Goal: Task Accomplishment & Management: Use online tool/utility

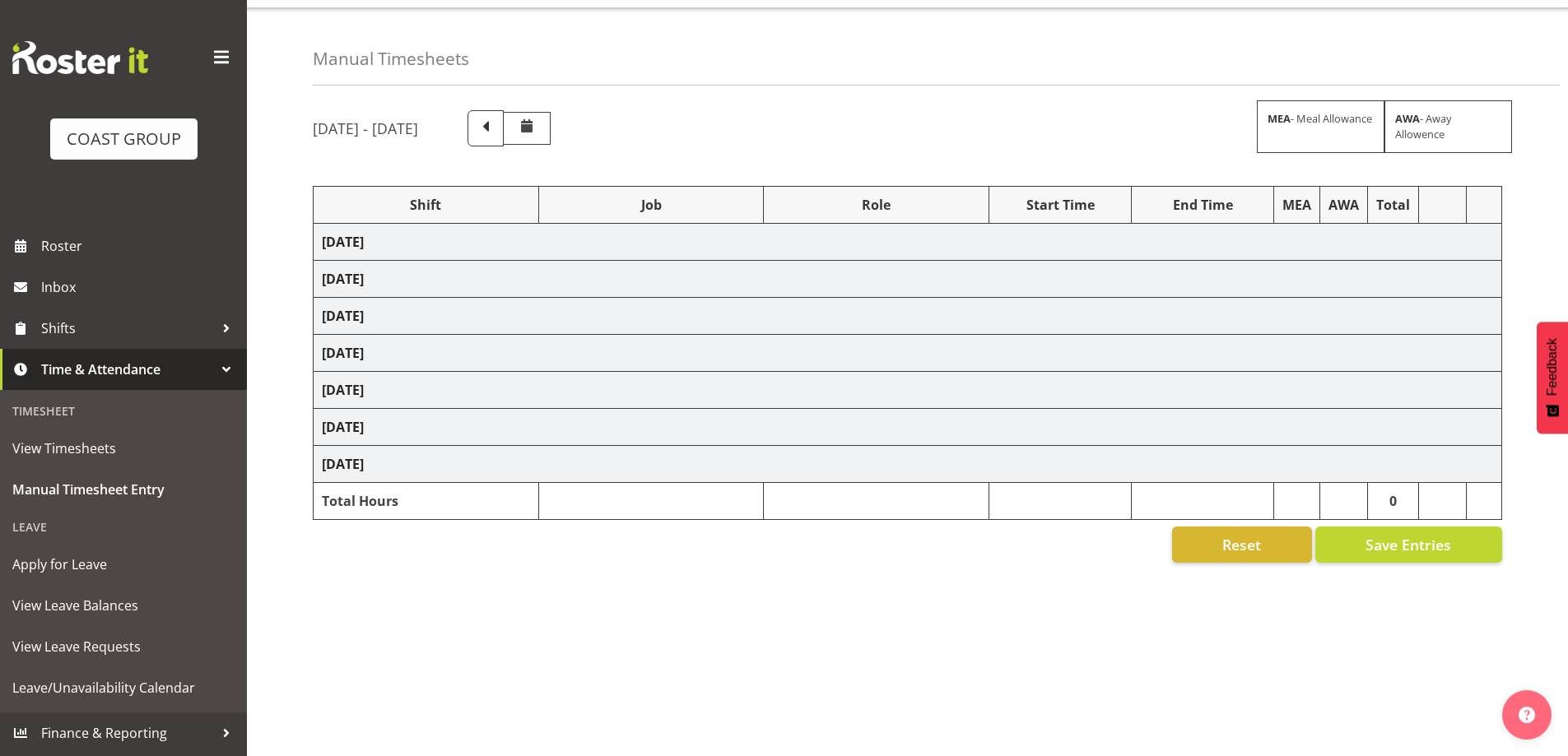
scroll to position [49, 0]
select select "47759"
select select "7032"
select select "47759"
select select "7032"
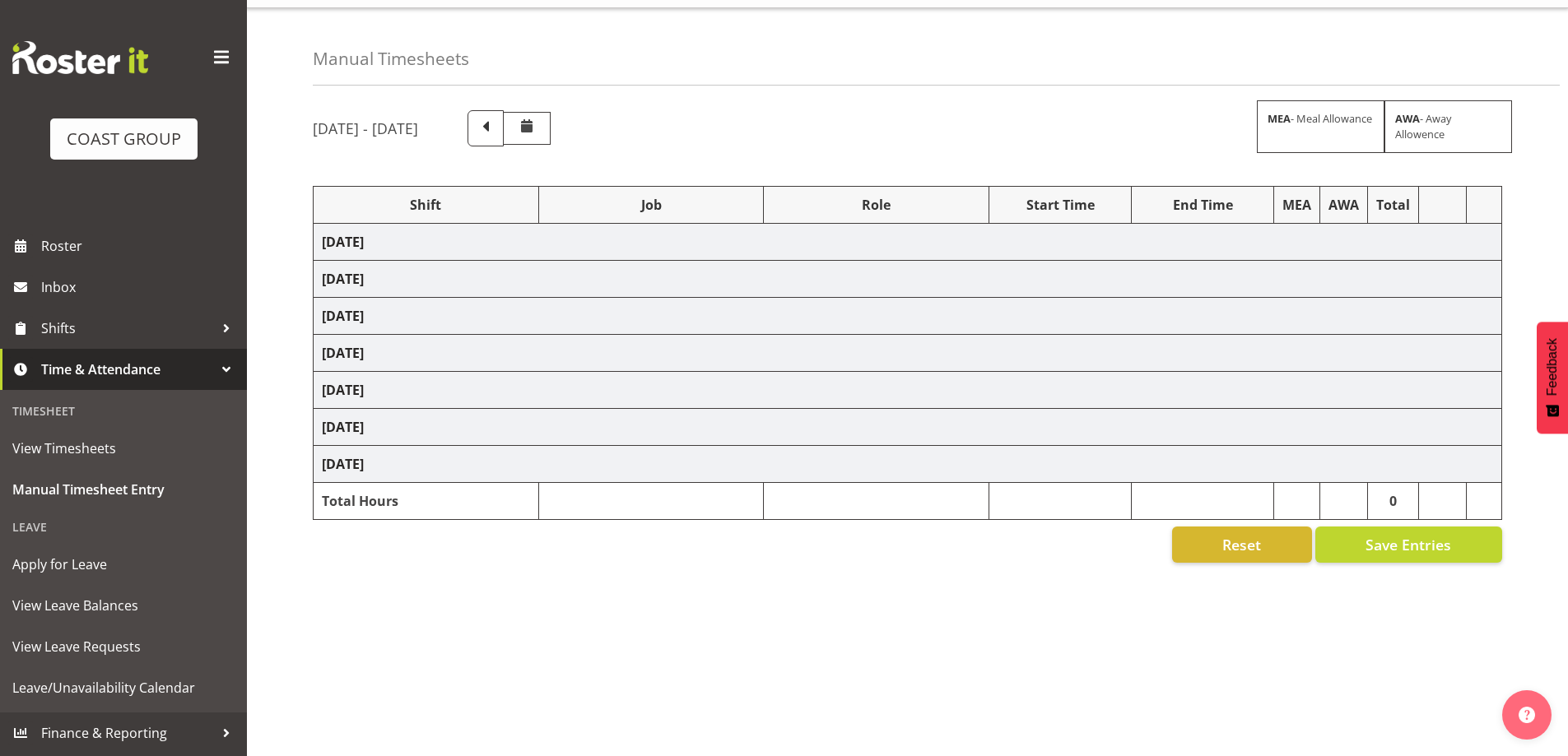
select select "47759"
select select "7032"
select select "47759"
select select "7032"
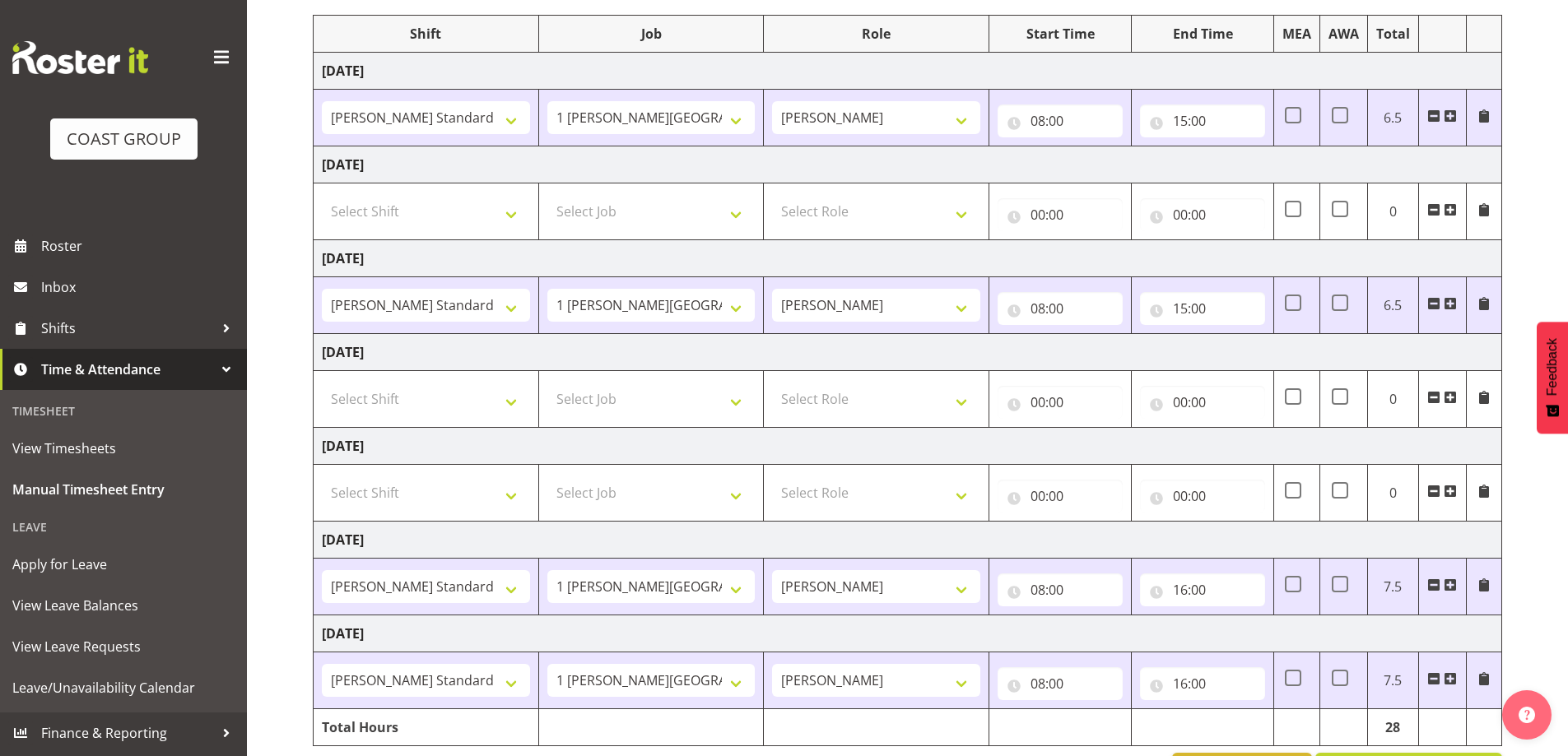
scroll to position [265, 0]
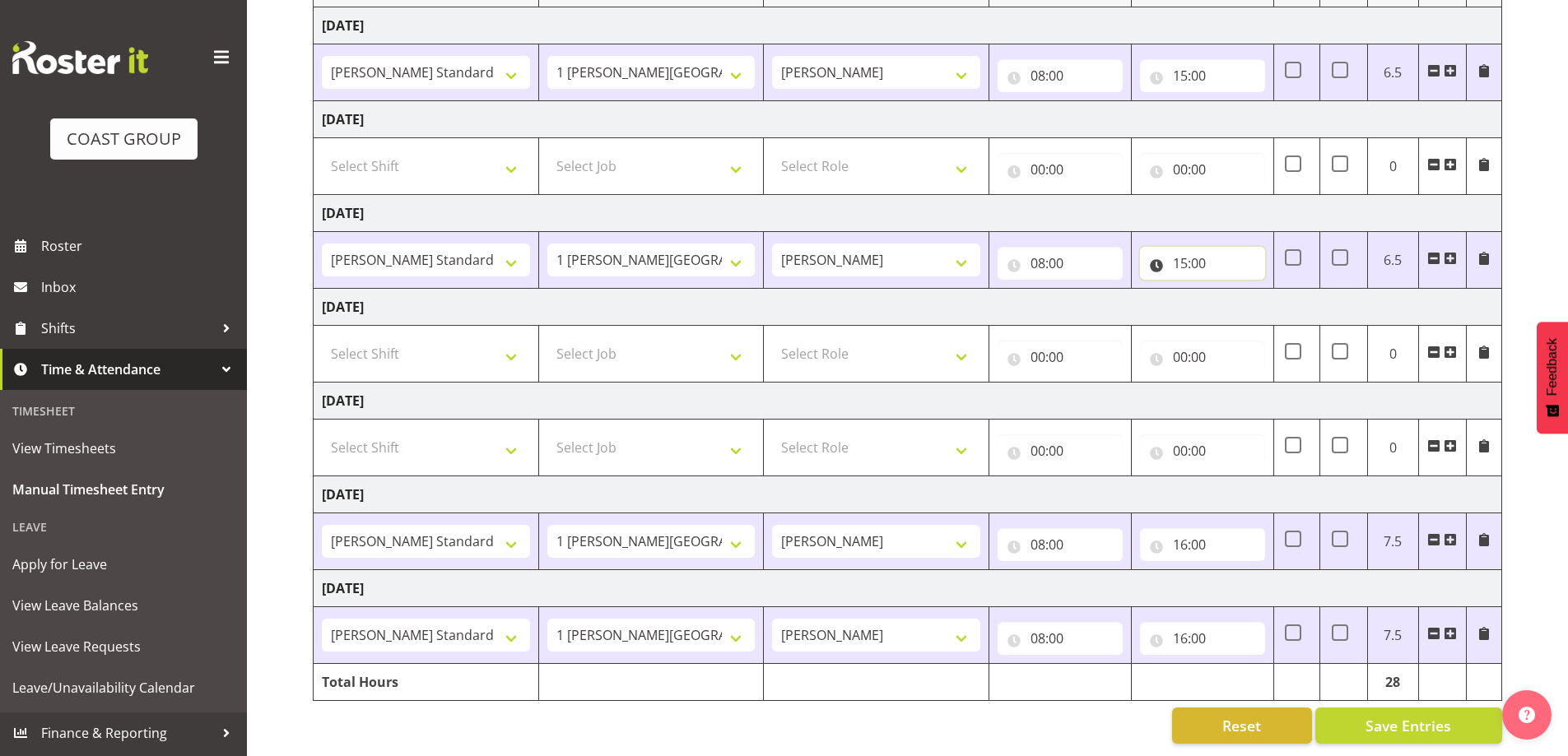
click at [1178, 256] on input "15:00" at bounding box center [1202, 263] width 125 height 33
click at [1303, 289] on select "00 01 02 03 04 05 06 07 08 09 10 11 12 13 14 15 16 17 18 19 20 21 22 23 24 25 2…" at bounding box center [1295, 306] width 37 height 33
click at [1289, 295] on select "00 01 02 03 04 05 06 07 08 09 10 11 12 13 14 15 16 17 18 19 20 21 22 23 24 25 2…" at bounding box center [1295, 306] width 37 height 33
select select "30"
click at [1277, 289] on select "00 01 02 03 04 05 06 07 08 09 10 11 12 13 14 15 16 17 18 19 20 21 22 23 24 25 2…" at bounding box center [1295, 306] width 37 height 33
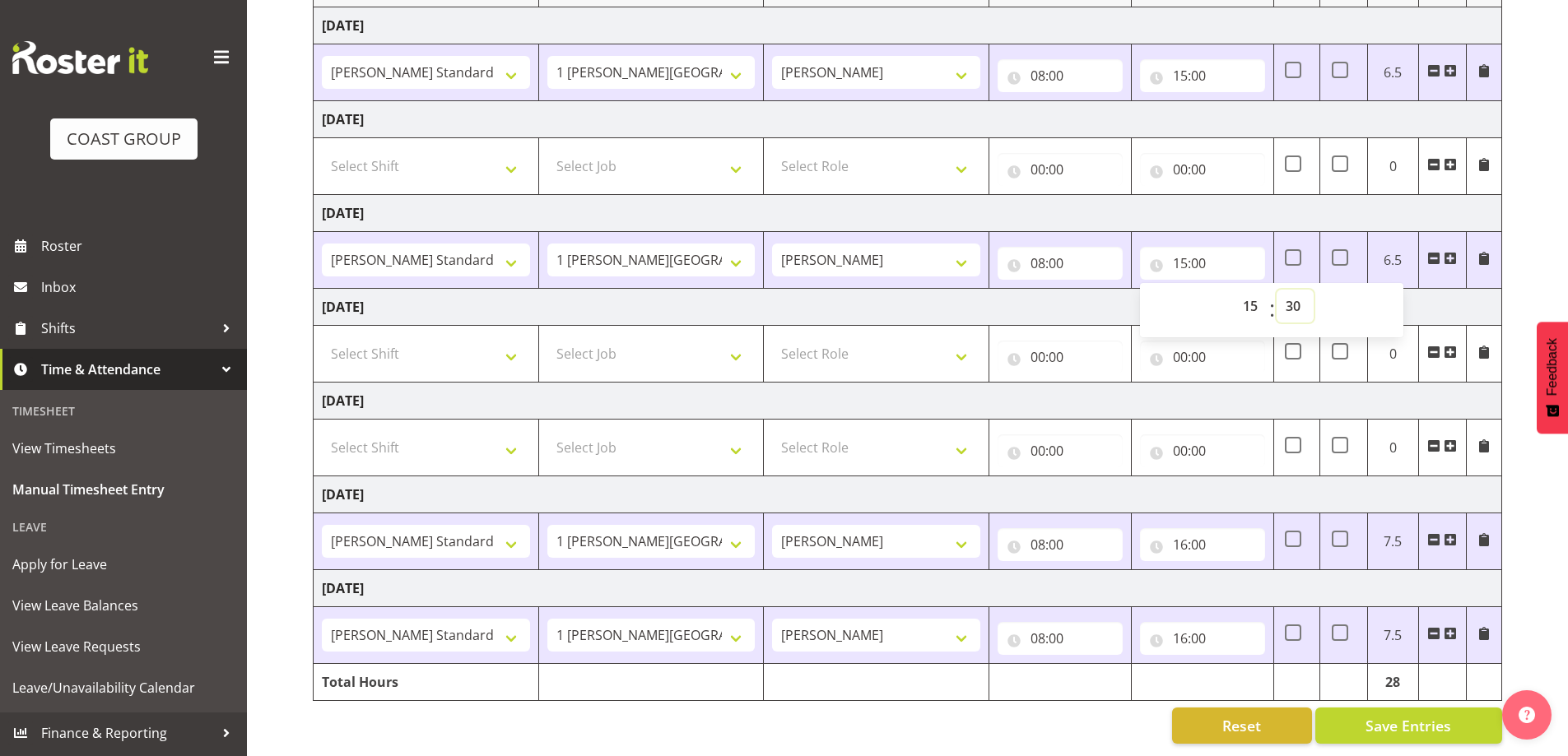
type input "15:30"
click at [1375, 732] on button "Save Entries" at bounding box center [1409, 725] width 187 height 36
